Goal: Information Seeking & Learning: Learn about a topic

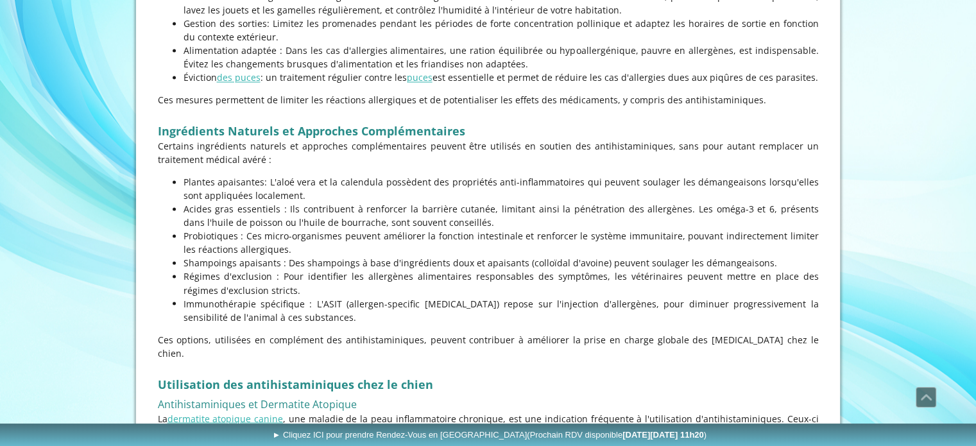
scroll to position [2183, 0]
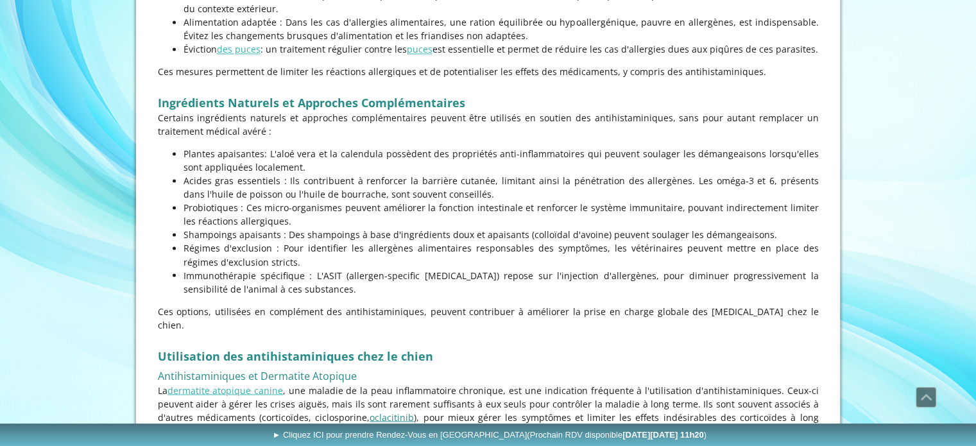
click at [379, 411] on link "oclacitinib" at bounding box center [392, 417] width 44 height 12
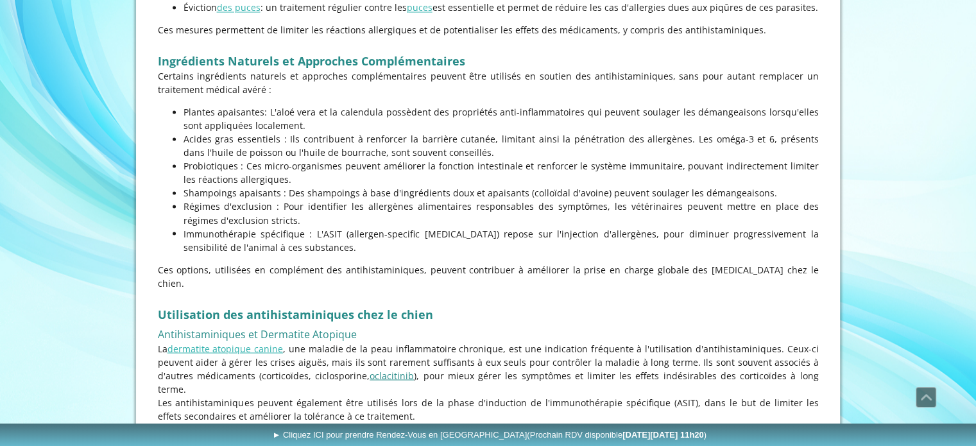
scroll to position [2247, 0]
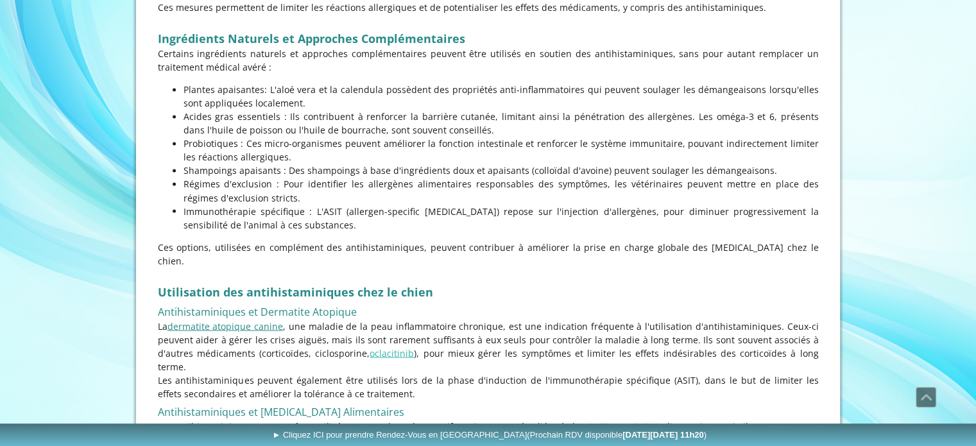
click at [234, 320] on link "dermatite atopique canine" at bounding box center [226, 326] width 116 height 12
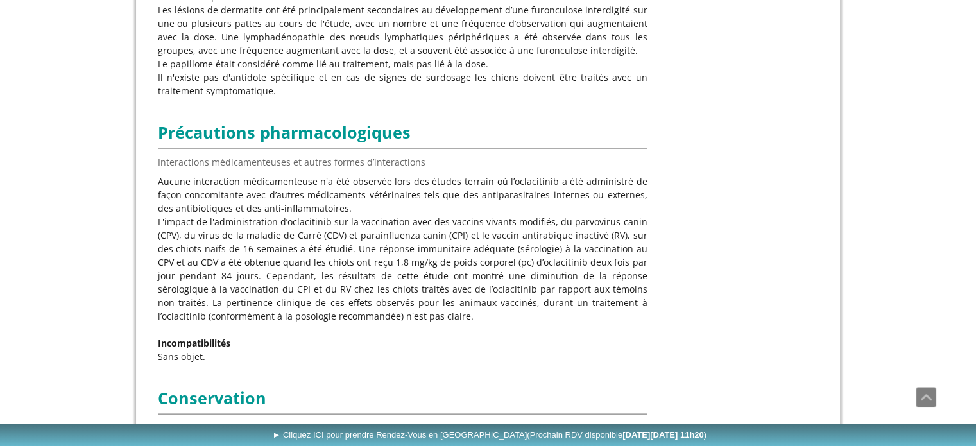
scroll to position [2465, 0]
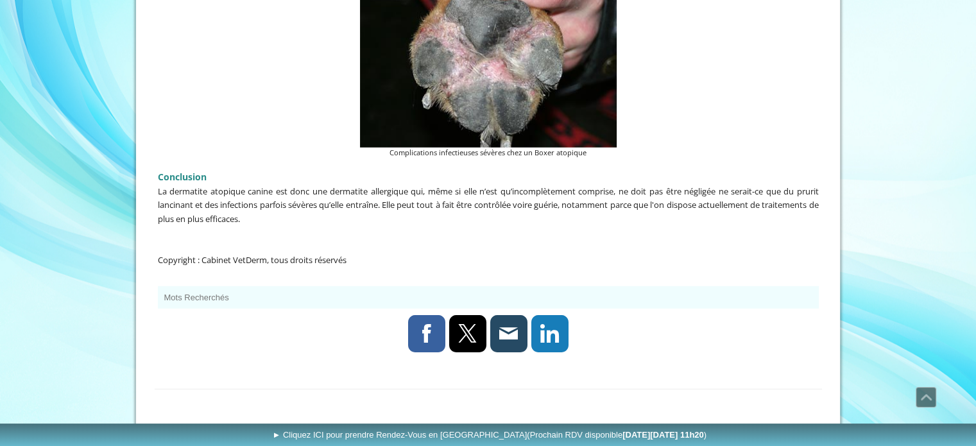
scroll to position [3620, 0]
